Goal: Task Accomplishment & Management: Complete application form

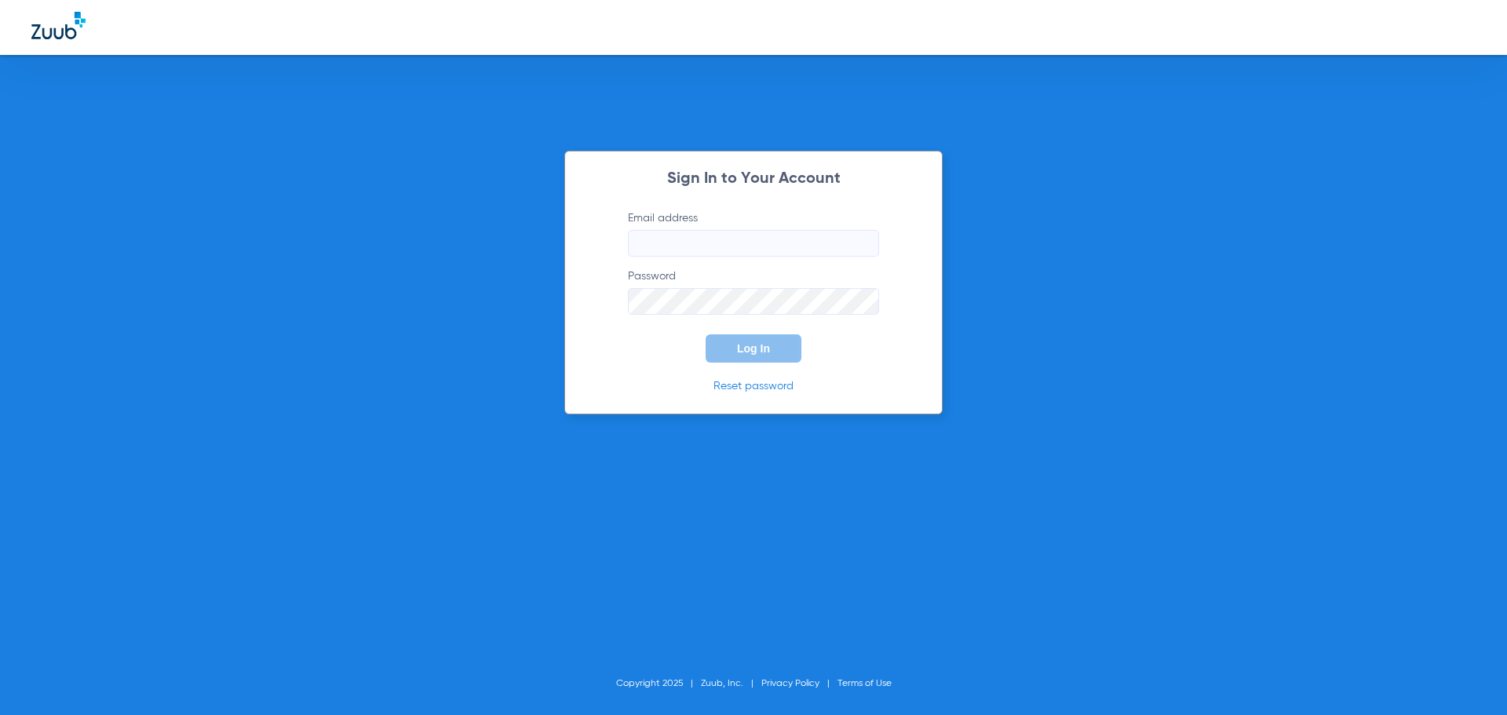
click at [731, 232] on input "Email address" at bounding box center [753, 243] width 251 height 27
type input "[EMAIL_ADDRESS][DOMAIN_NAME]"
click at [705, 334] on button "Log In" at bounding box center [753, 348] width 96 height 28
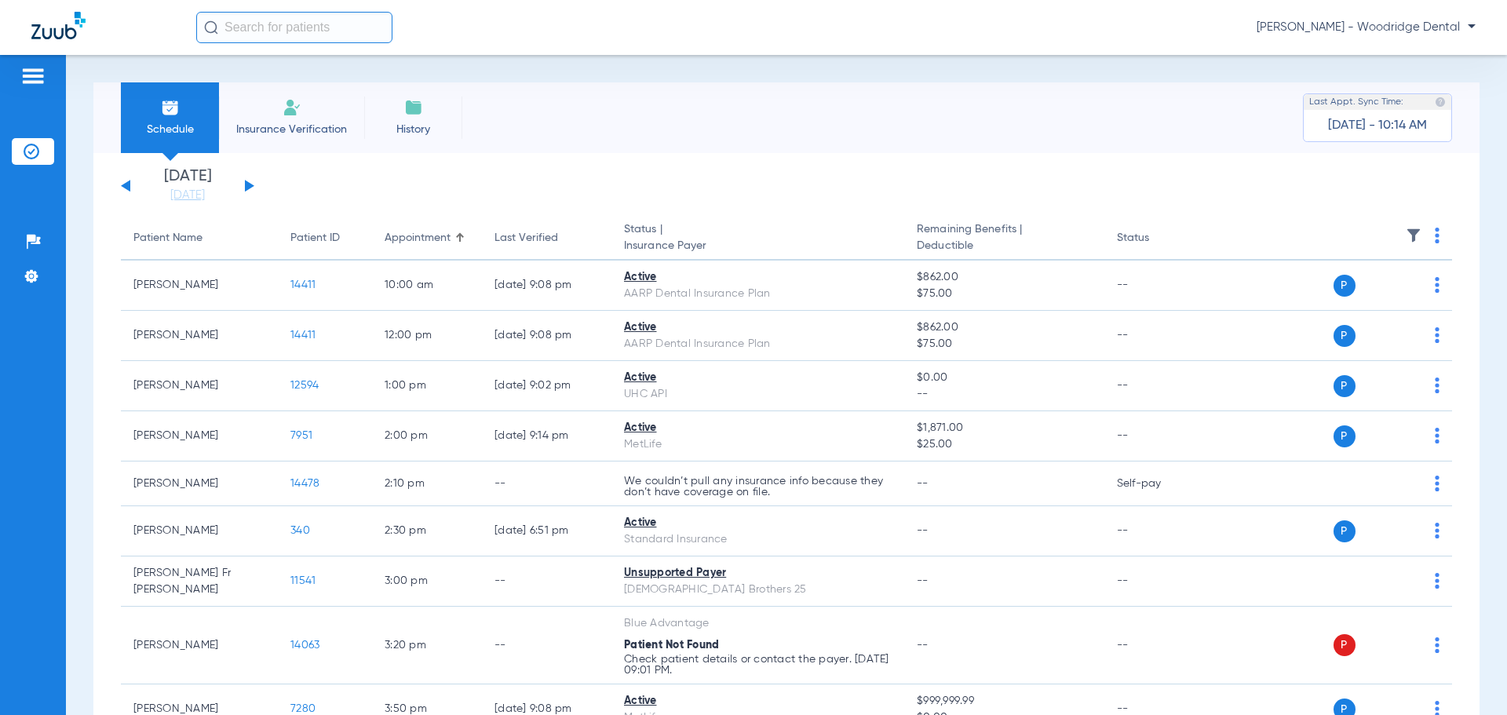
click at [298, 110] on img at bounding box center [291, 107] width 19 height 19
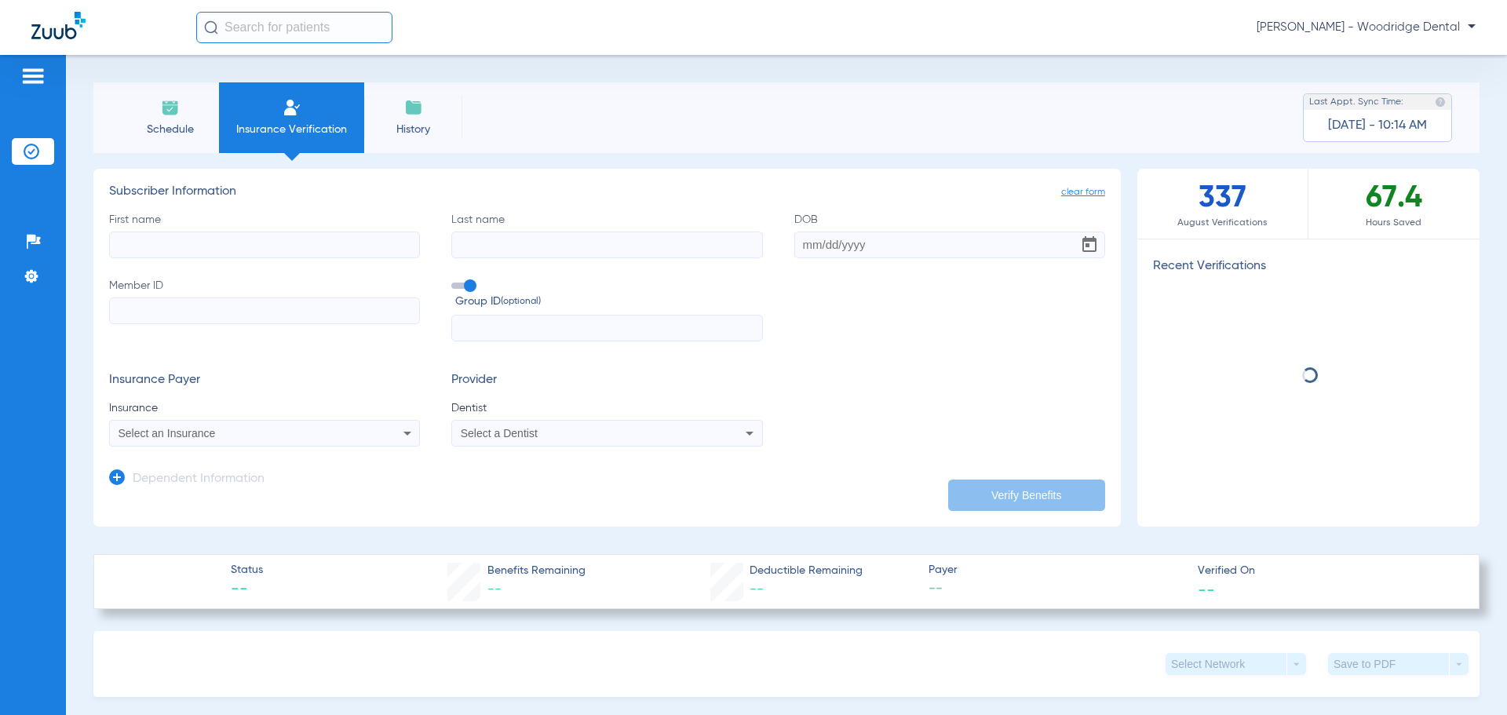
click at [297, 237] on input "First name" at bounding box center [264, 244] width 311 height 27
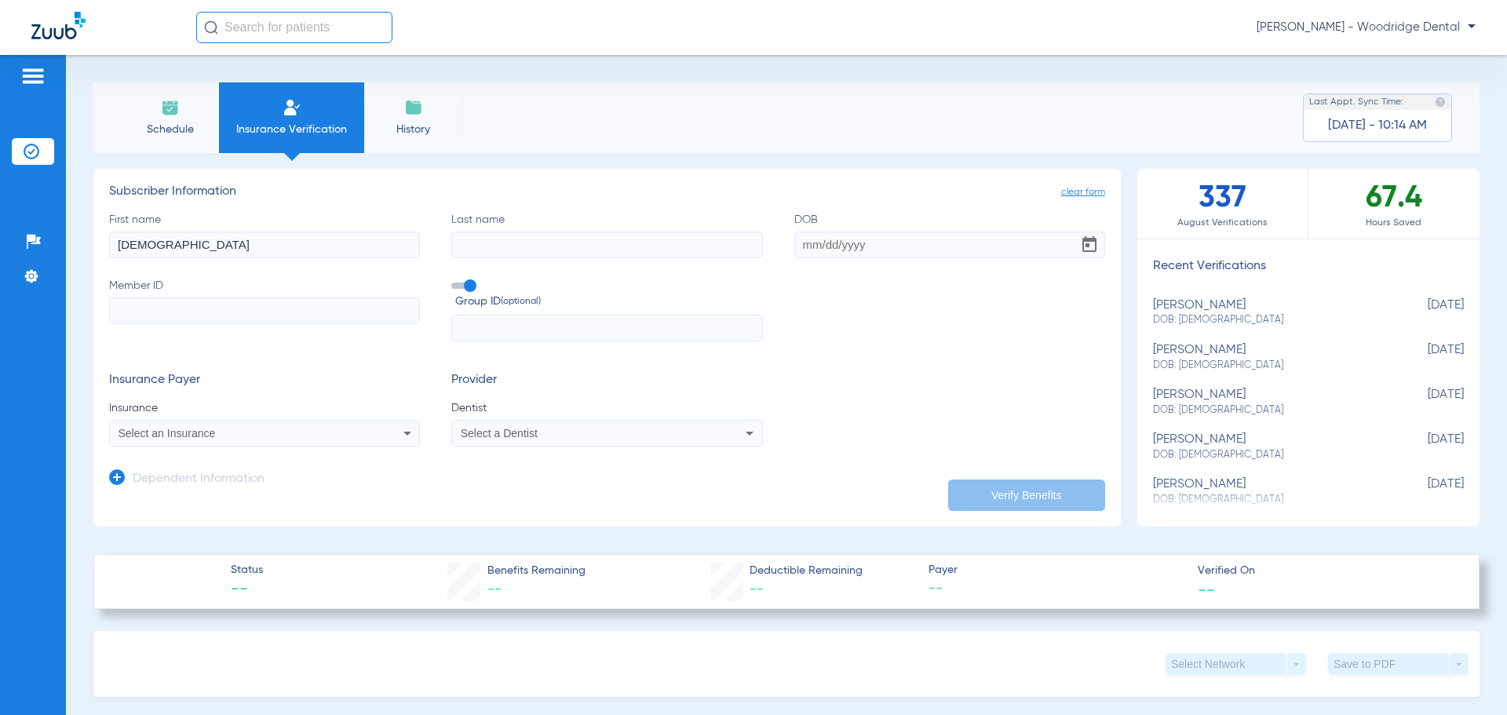
type input "[DEMOGRAPHIC_DATA]"
type input "[PERSON_NAME]"
type input "[DATE]"
click at [247, 309] on input "Member ID" at bounding box center [264, 310] width 311 height 27
type input "164223349"
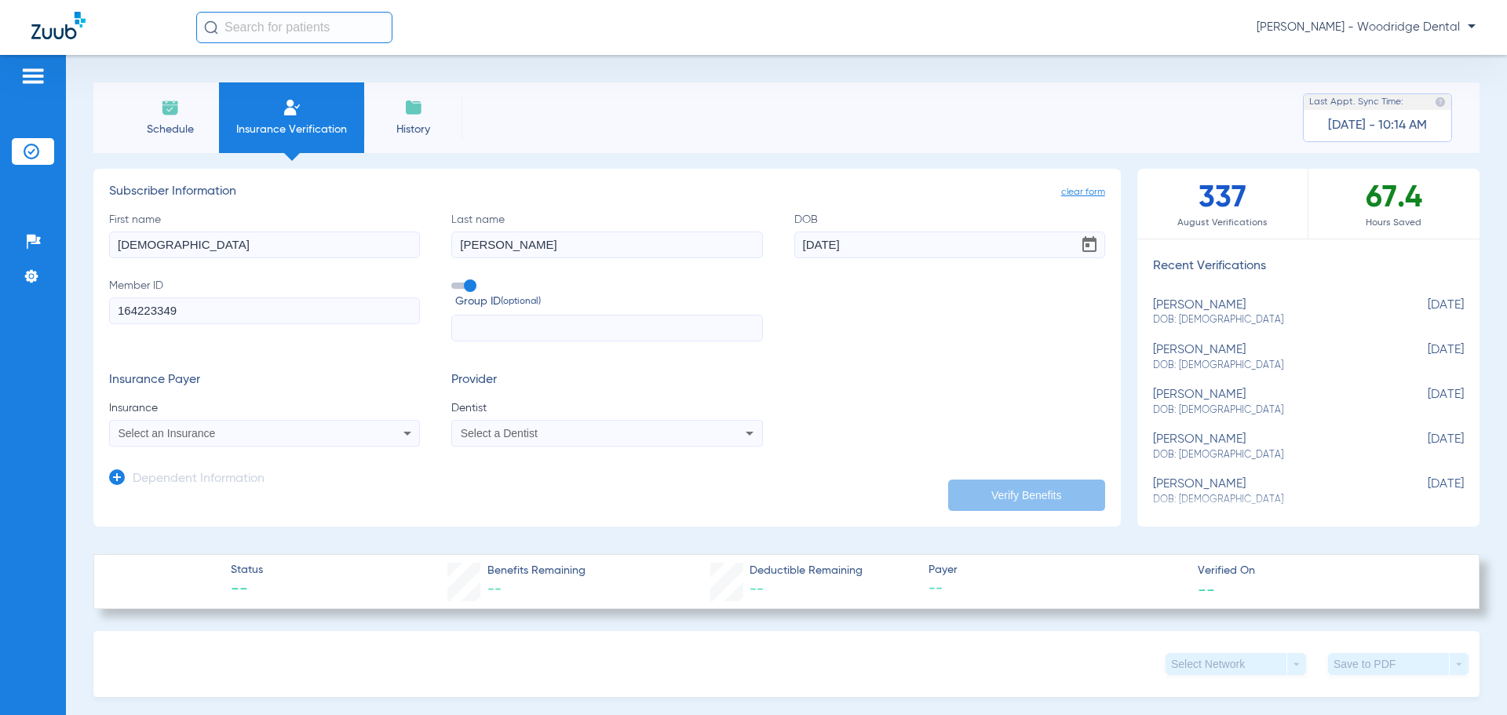
click at [255, 433] on div "Select an Insurance" at bounding box center [235, 433] width 235 height 11
click at [257, 470] on input "blue cross blue shield il" at bounding box center [242, 459] width 264 height 32
type input "blue cross blue shield of il"
click at [275, 490] on span "Blue Cross Blue Shield Of [US_STATE]" at bounding box center [217, 488] width 191 height 13
click at [583, 435] on div "Select a Dentist" at bounding box center [578, 433] width 235 height 11
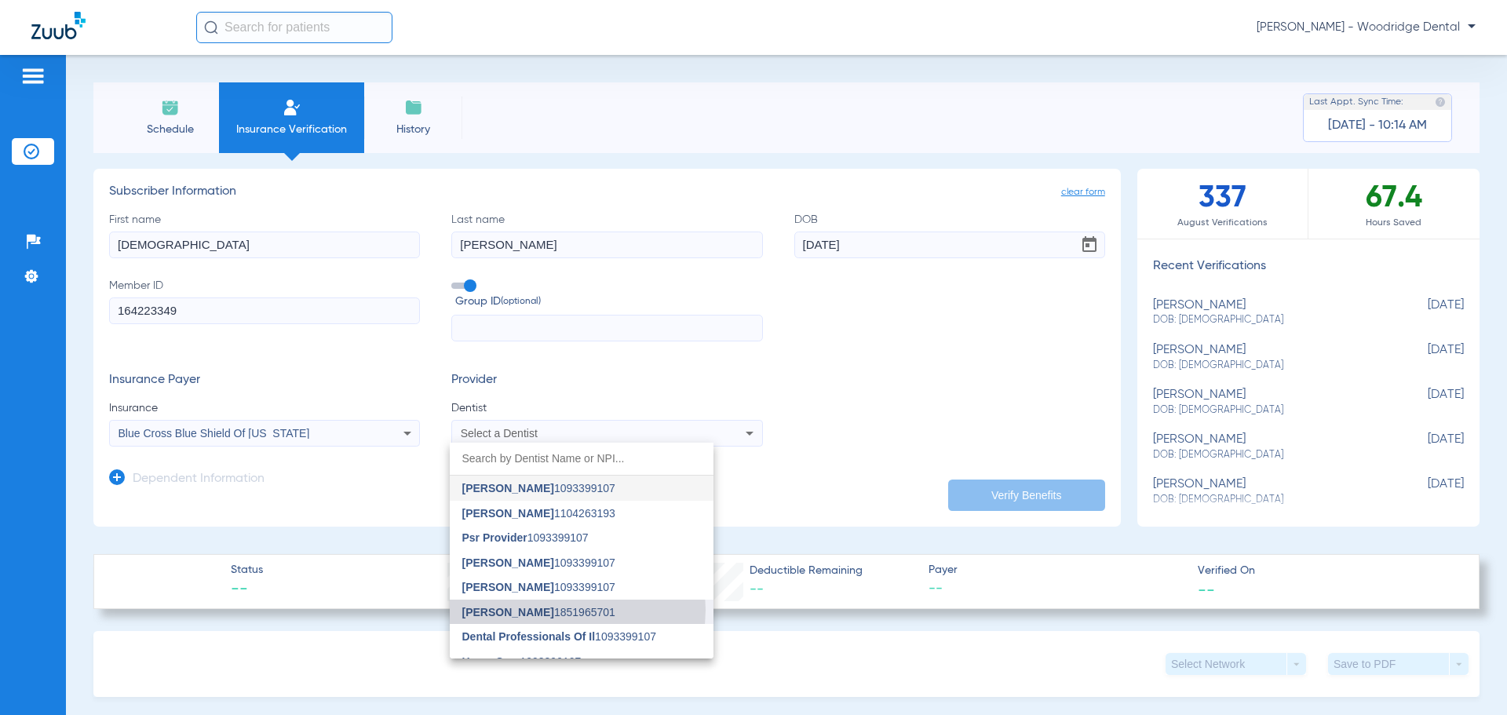
click at [577, 610] on span "[PERSON_NAME] 1851965701" at bounding box center [538, 612] width 153 height 11
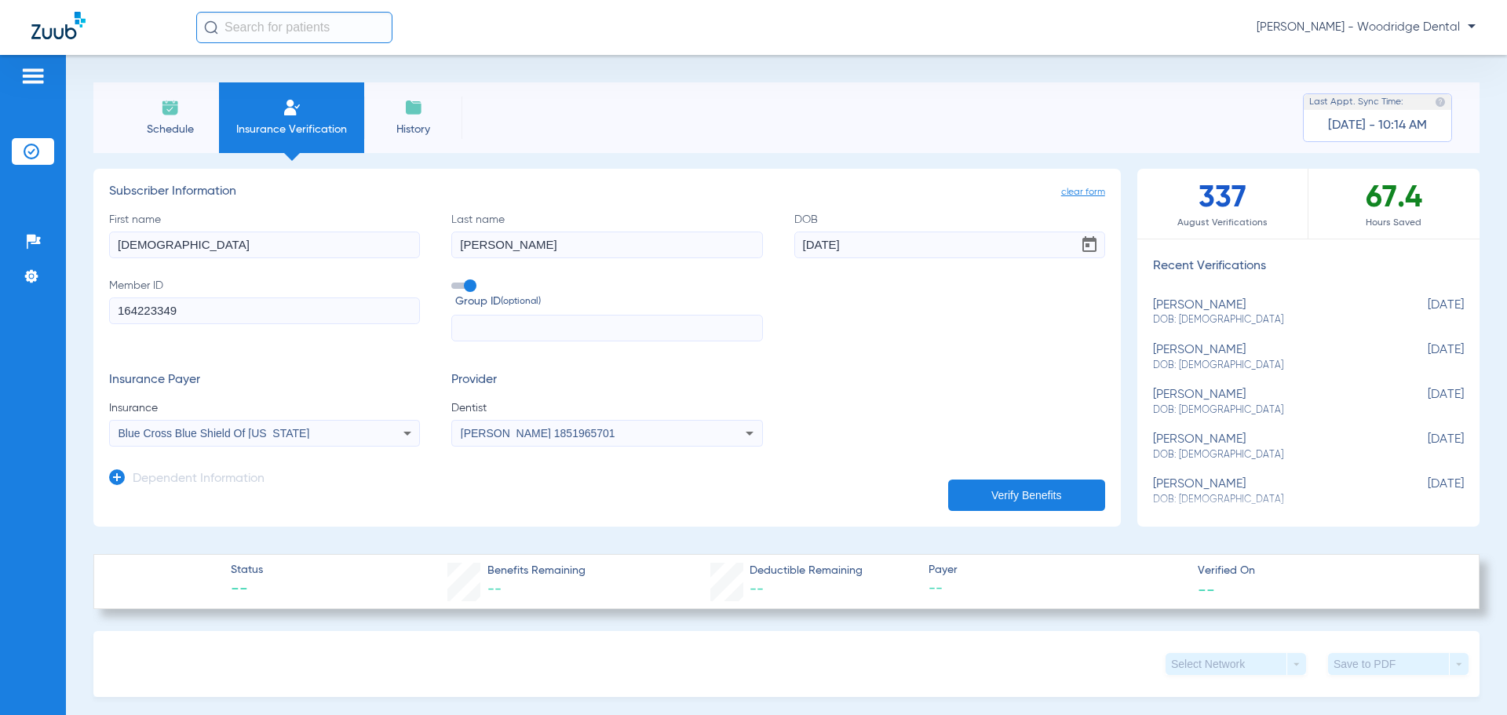
click at [995, 488] on button "Verify Benefits" at bounding box center [1026, 494] width 157 height 31
